Goal: Register for event/course

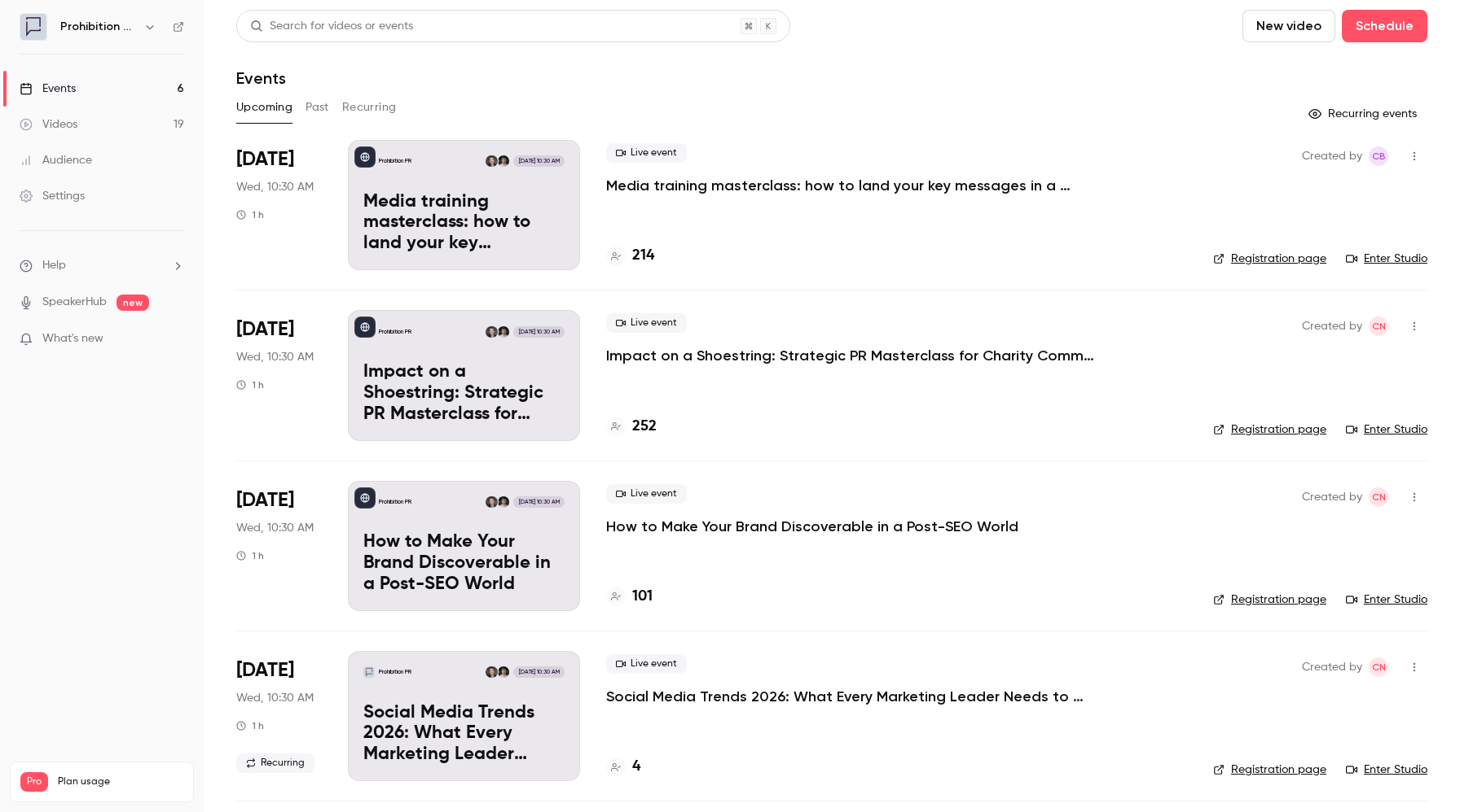
click at [442, 231] on p "Media training masterclass: how to land your key messages in a digital-first wo…" at bounding box center [464, 222] width 201 height 62
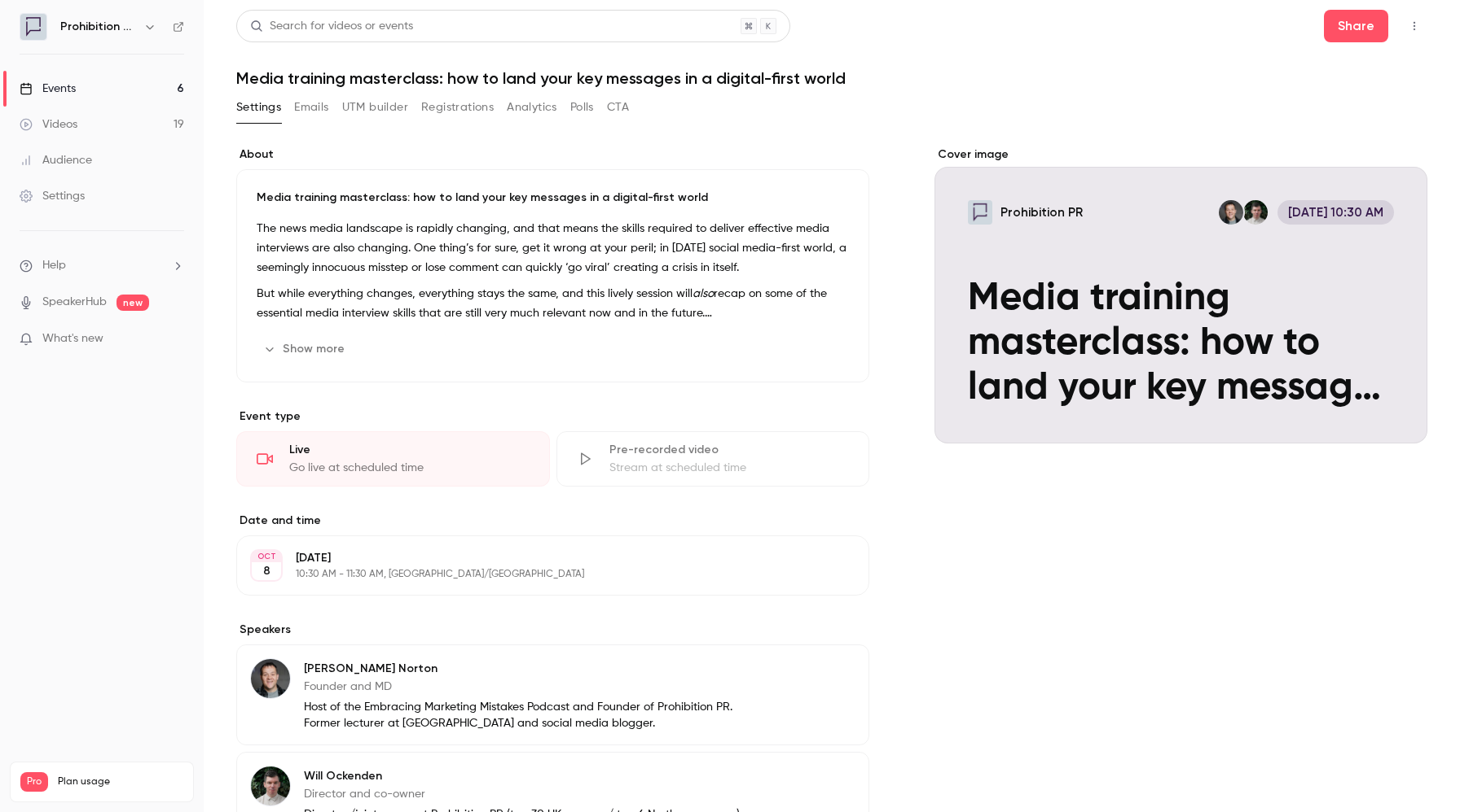
click at [1410, 33] on button "button" at bounding box center [1413, 26] width 26 height 26
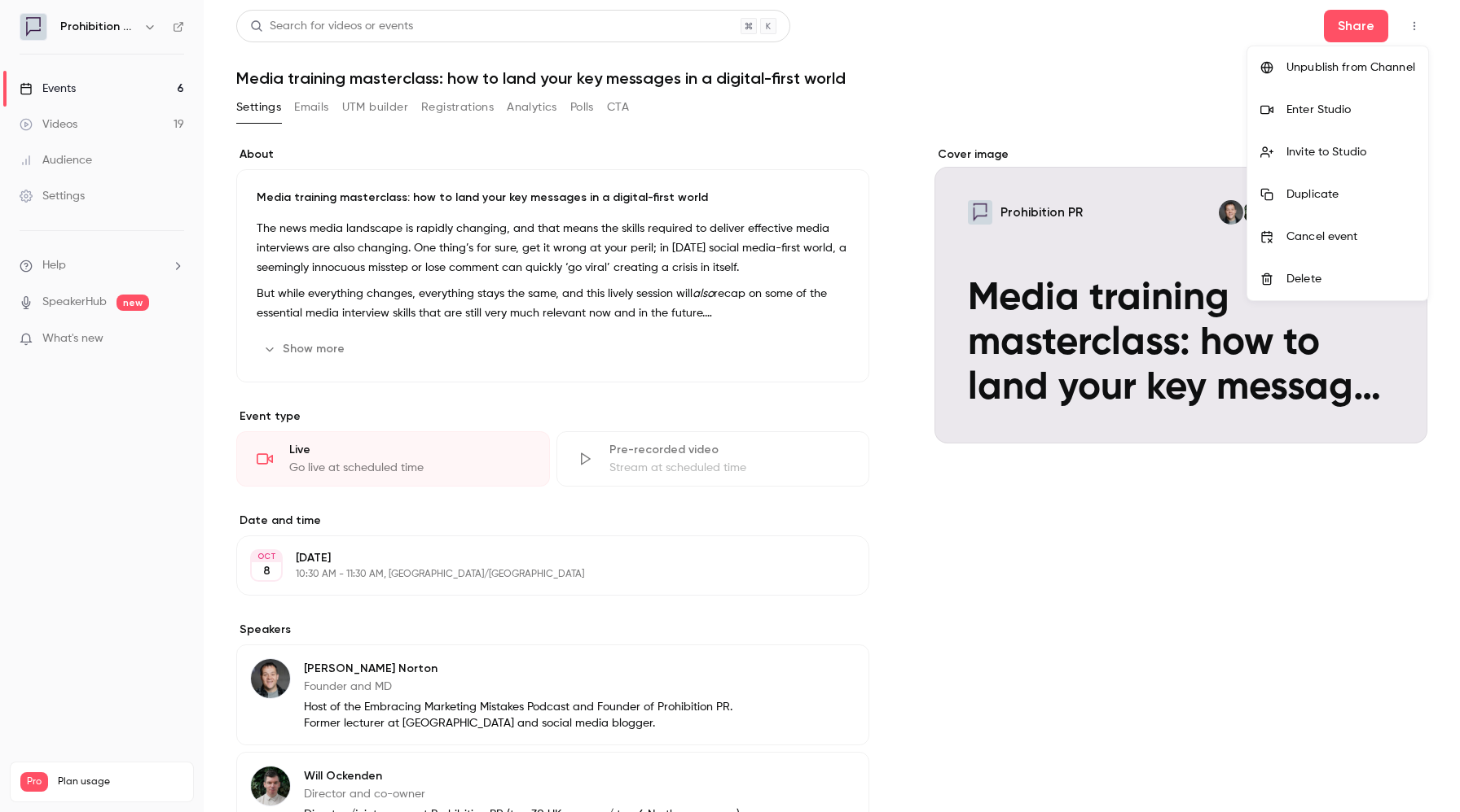
click at [1293, 111] on div "Enter Studio" at bounding box center [1351, 109] width 129 height 16
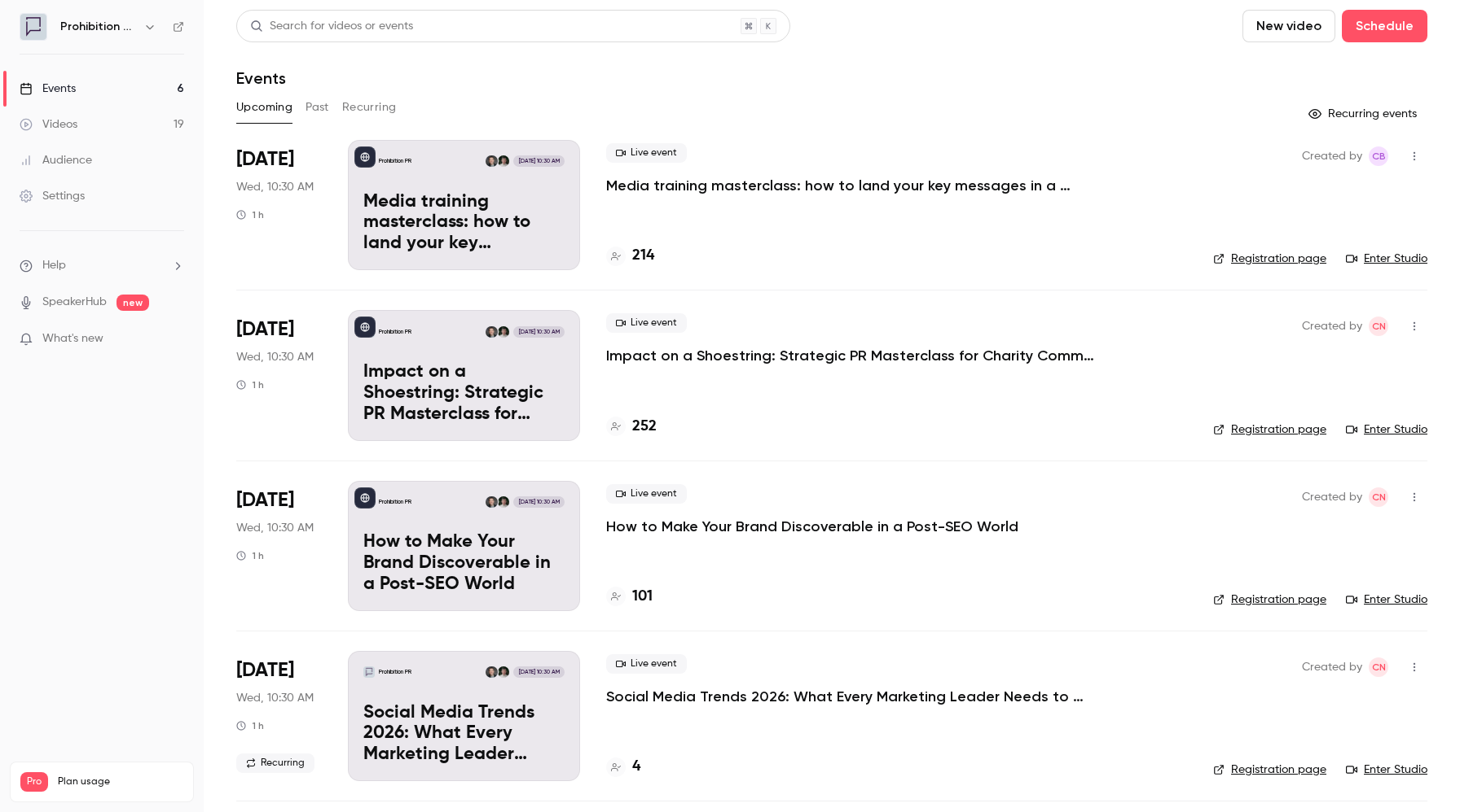
click at [1377, 258] on link "Enter Studio" at bounding box center [1386, 259] width 82 height 16
